Goal: Entertainment & Leisure: Consume media (video, audio)

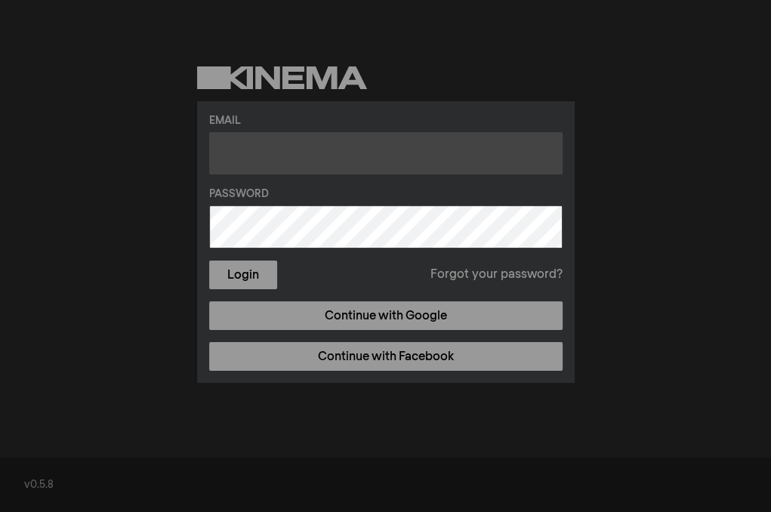
click at [375, 140] on input "text" at bounding box center [386, 153] width 354 height 42
type input "lacabezona88@gmail.com"
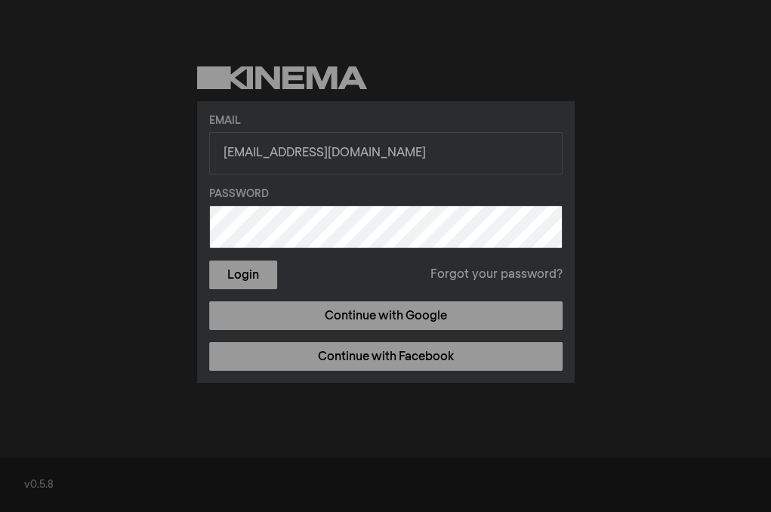
click at [497, 277] on link "Forgot your password?" at bounding box center [497, 275] width 132 height 18
click at [209, 261] on button "Login" at bounding box center [243, 275] width 68 height 29
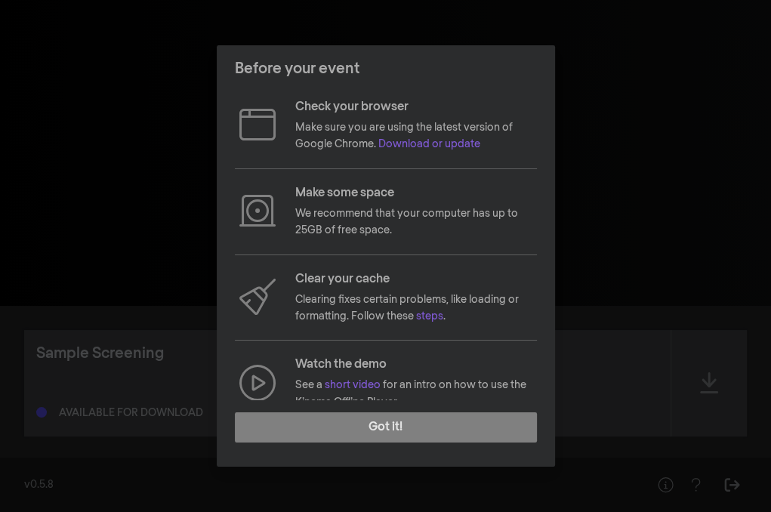
click at [581, 206] on div "Before your event Check your browser Make sure you are using the latest version…" at bounding box center [385, 256] width 771 height 512
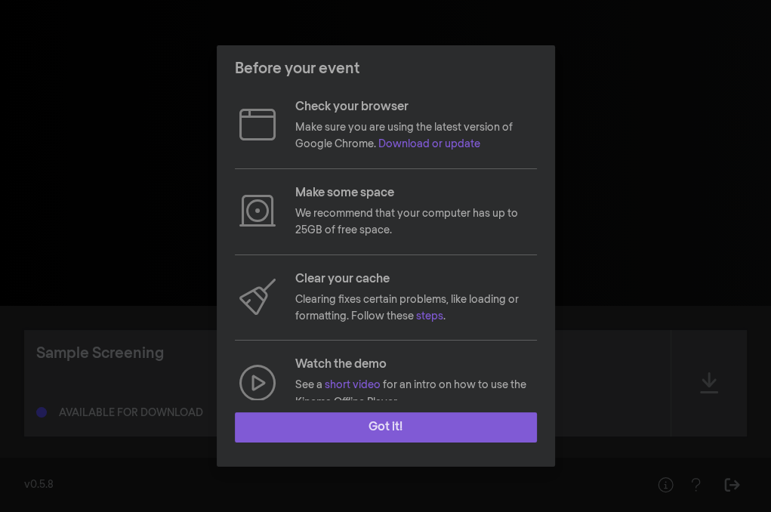
click at [435, 430] on button "Got it!" at bounding box center [386, 427] width 302 height 30
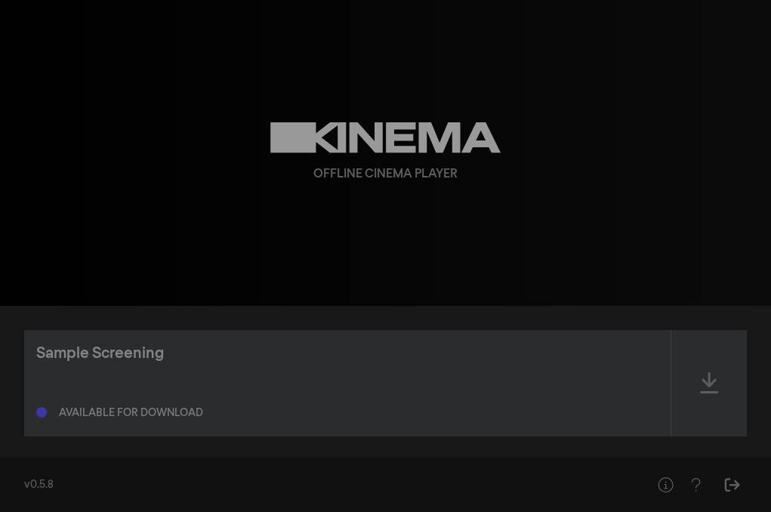
scroll to position [13, 0]
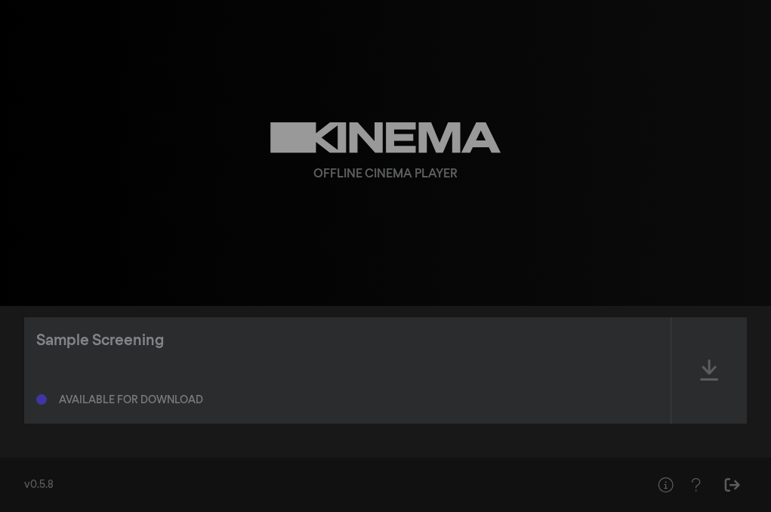
click at [103, 395] on div "Available for download" at bounding box center [131, 400] width 144 height 11
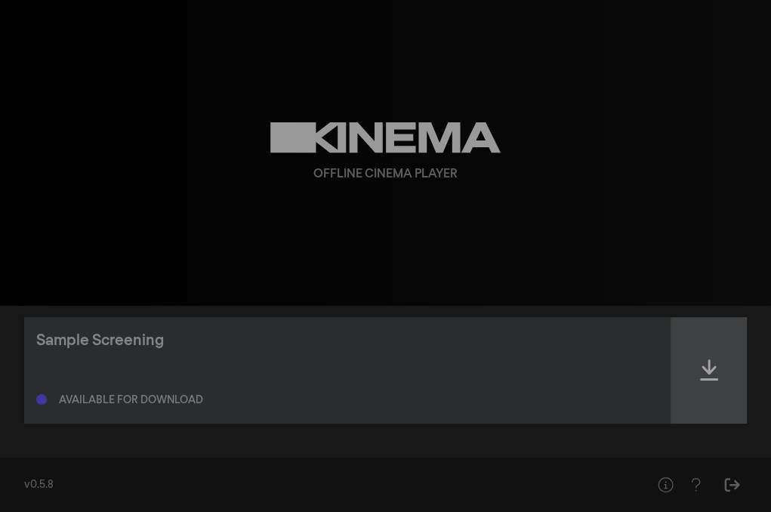
click at [715, 374] on icon at bounding box center [709, 370] width 18 height 24
click at [713, 377] on icon at bounding box center [709, 370] width 18 height 24
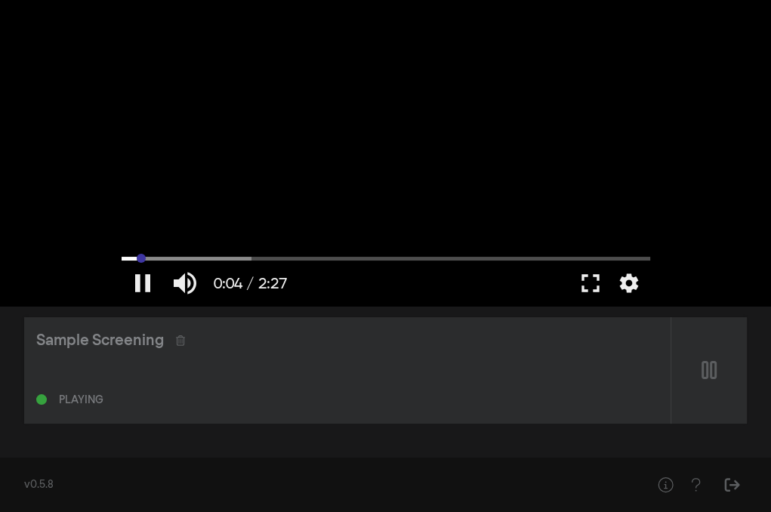
click at [622, 254] on div "pause 0:04 / 2:27 volume_up fullscreen settings closed_caption Captions Off set…" at bounding box center [386, 153] width 544 height 306
click at [620, 259] on input "Seek" at bounding box center [386, 258] width 529 height 9
click at [147, 286] on button "play_arrow" at bounding box center [143, 283] width 42 height 45
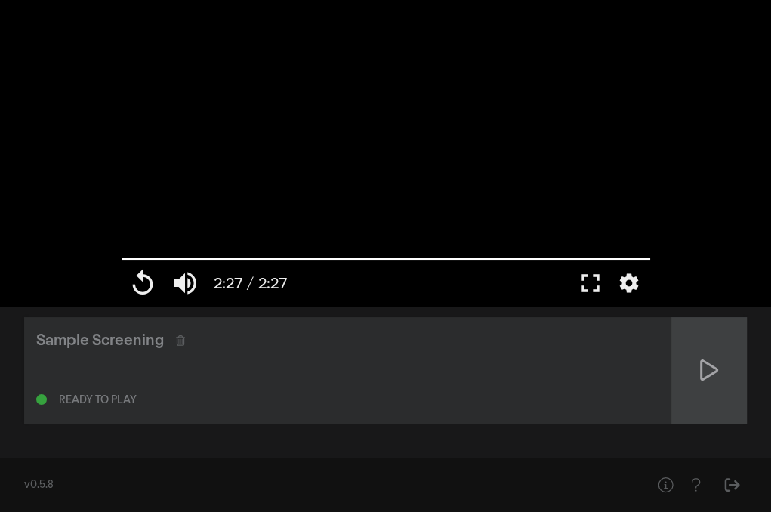
click at [720, 378] on div at bounding box center [710, 370] width 76 height 107
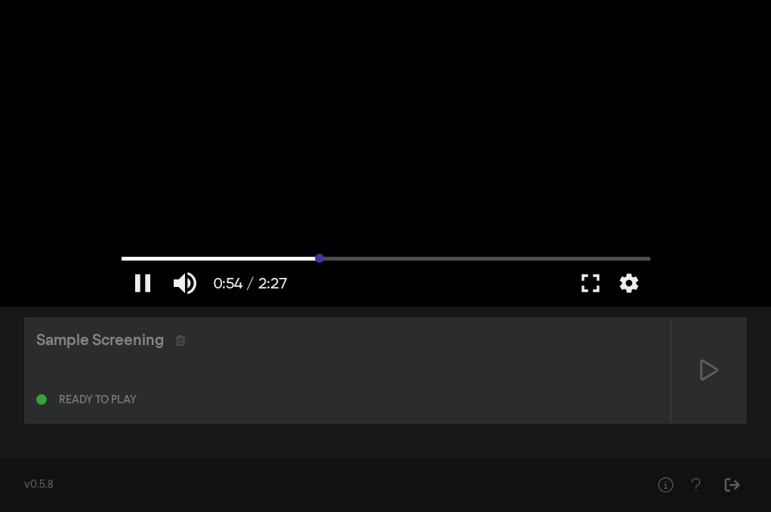
click at [319, 255] on input "Seek" at bounding box center [386, 258] width 529 height 9
click at [459, 262] on input "Seek" at bounding box center [386, 258] width 529 height 9
click at [525, 251] on div at bounding box center [386, 153] width 544 height 306
type input "135.3401"
click at [604, 256] on input "Seek" at bounding box center [386, 258] width 529 height 9
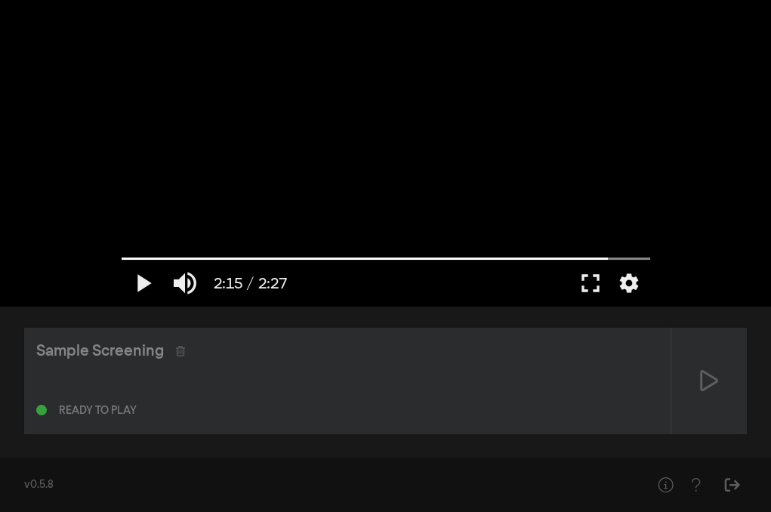
scroll to position [0, 0]
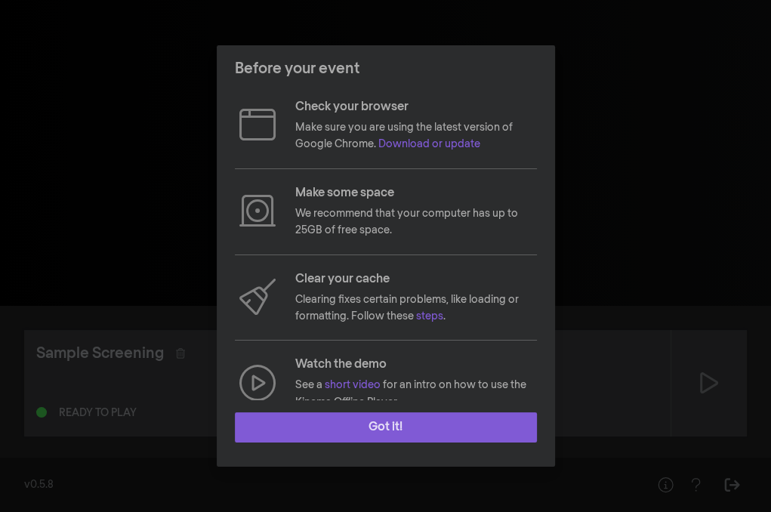
click at [384, 425] on button "Got it!" at bounding box center [386, 427] width 302 height 30
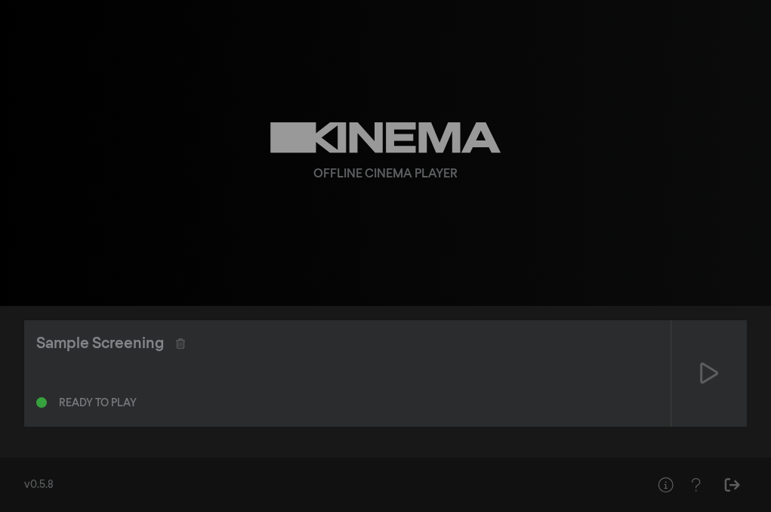
scroll to position [13, 0]
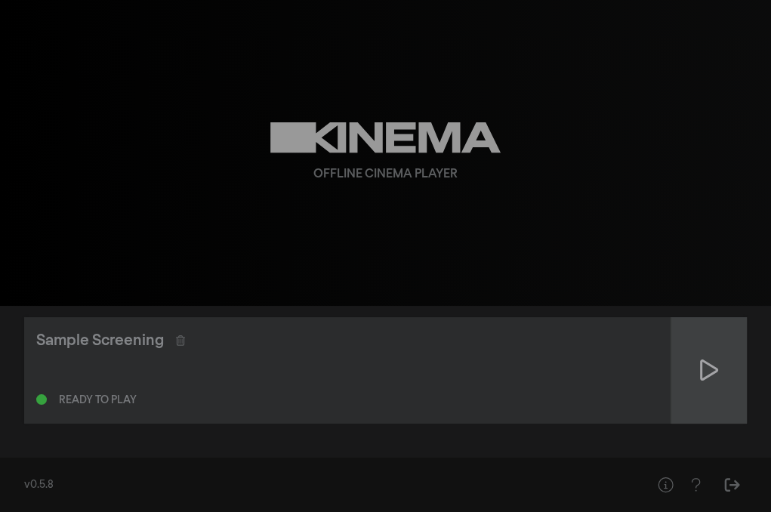
click at [715, 374] on icon at bounding box center [709, 370] width 18 height 24
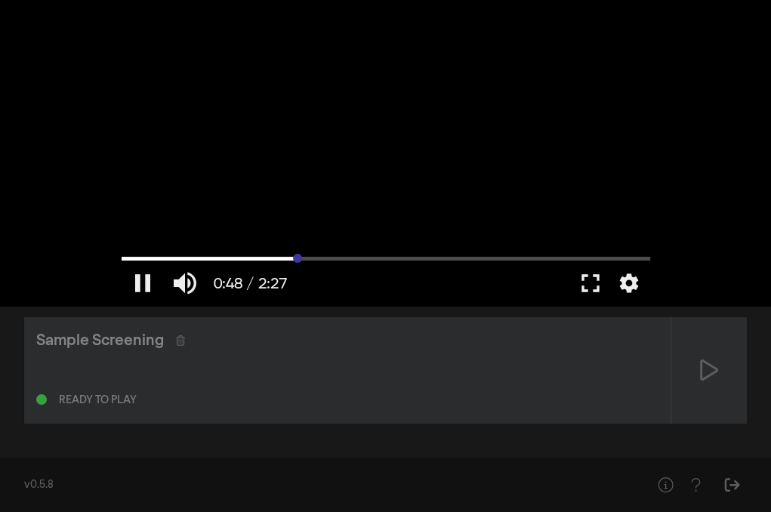
click at [298, 262] on input "Seek" at bounding box center [386, 258] width 529 height 9
click at [369, 259] on input "Seek" at bounding box center [386, 258] width 529 height 9
click at [508, 253] on div at bounding box center [386, 153] width 544 height 306
click at [564, 252] on div at bounding box center [386, 153] width 544 height 306
click at [567, 259] on input "Seek" at bounding box center [386, 258] width 529 height 9
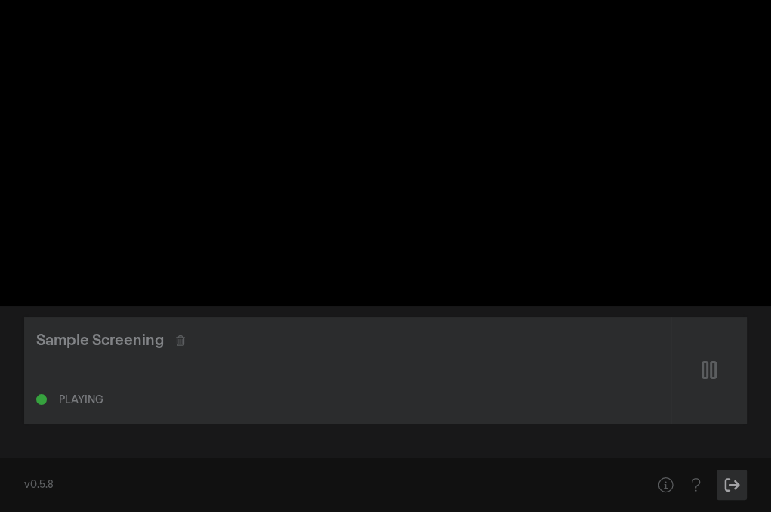
click at [743, 484] on button "Sign Out" at bounding box center [732, 485] width 30 height 30
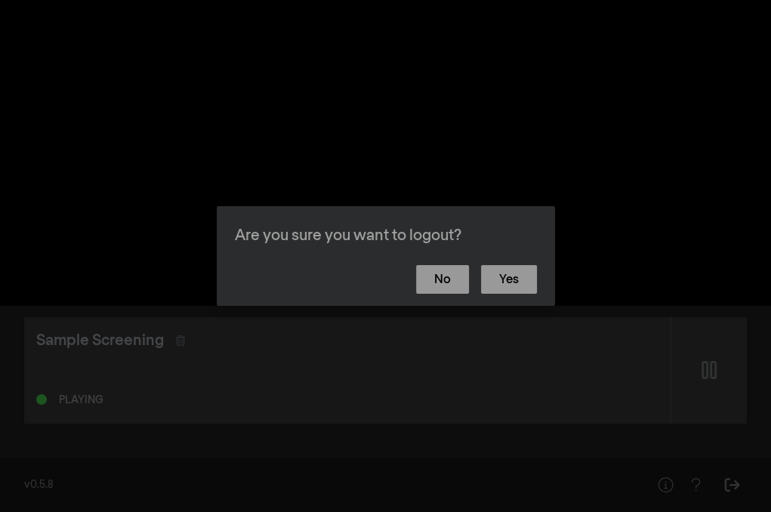
click at [703, 185] on div "Are you sure you want to logout? No Yes" at bounding box center [385, 256] width 771 height 512
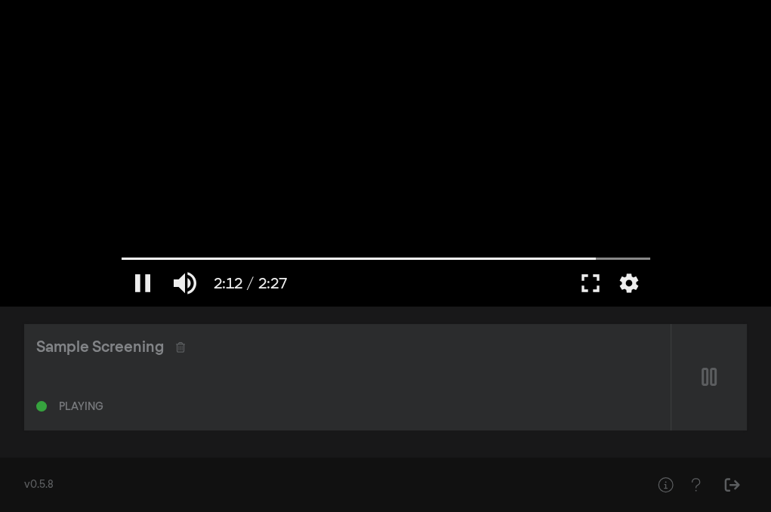
scroll to position [0, 0]
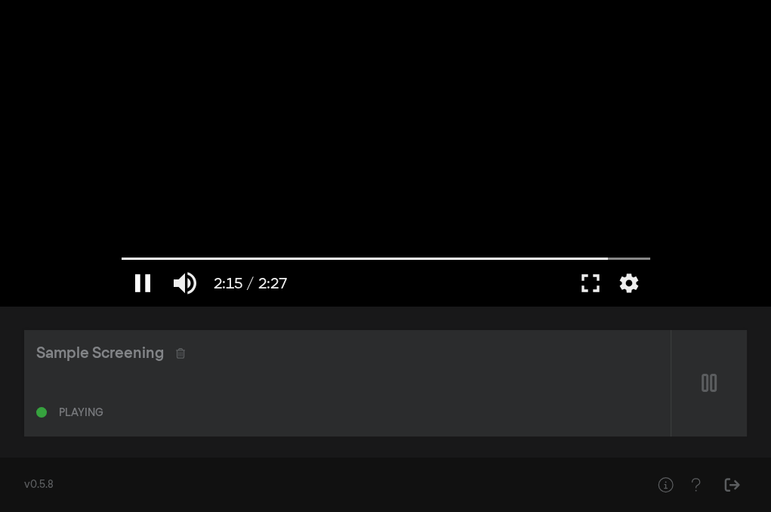
click at [145, 286] on button "pause" at bounding box center [143, 283] width 42 height 45
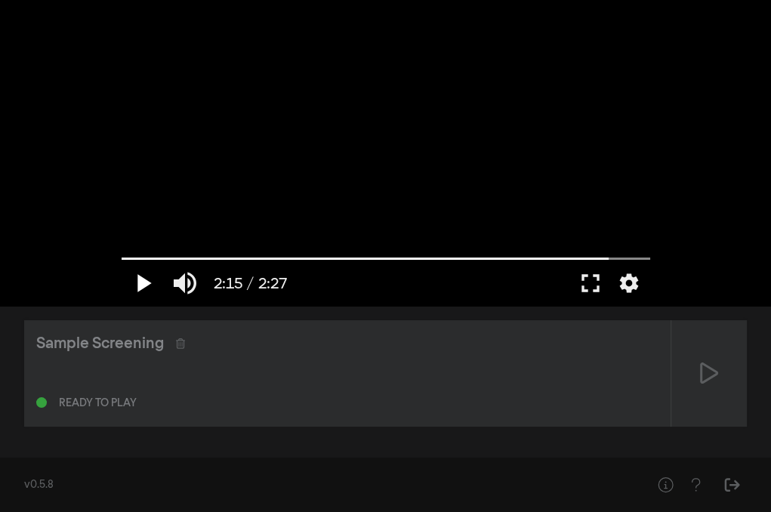
scroll to position [13, 0]
click at [101, 408] on div "Ready to play" at bounding box center [347, 388] width 622 height 48
click at [101, 402] on div "Ready to play" at bounding box center [98, 400] width 78 height 11
click at [141, 292] on button "play_arrow" at bounding box center [143, 283] width 42 height 45
click at [146, 283] on button "pause" at bounding box center [143, 283] width 42 height 45
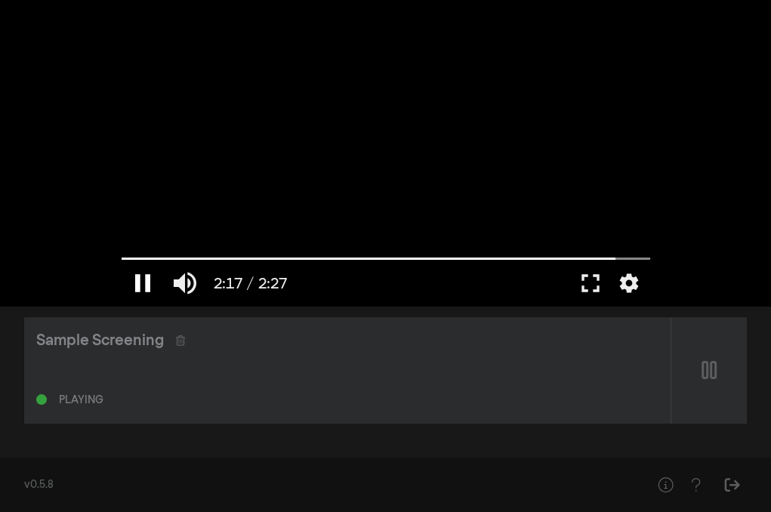
type input "137.744318"
